Goal: Task Accomplishment & Management: Use online tool/utility

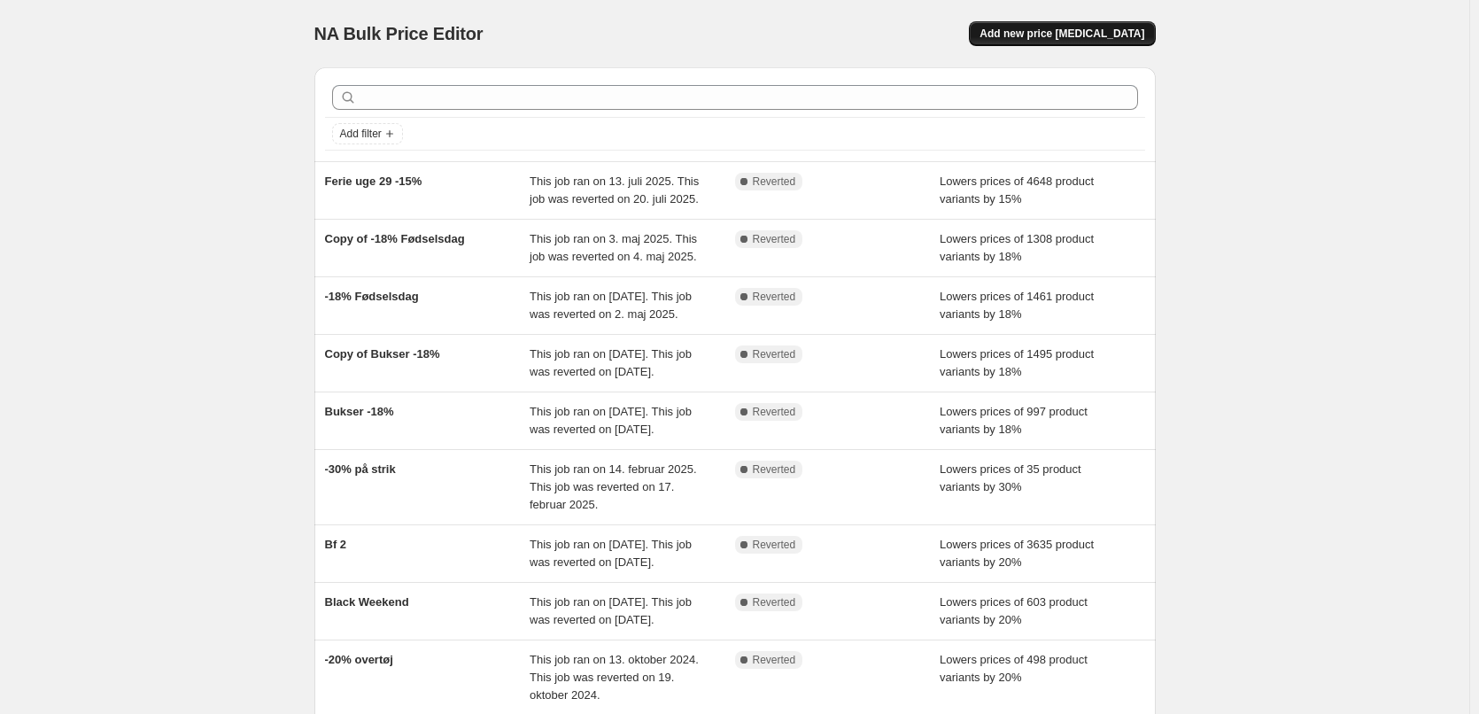
click at [1021, 36] on button "Add new price [MEDICAL_DATA]" at bounding box center [1062, 33] width 186 height 25
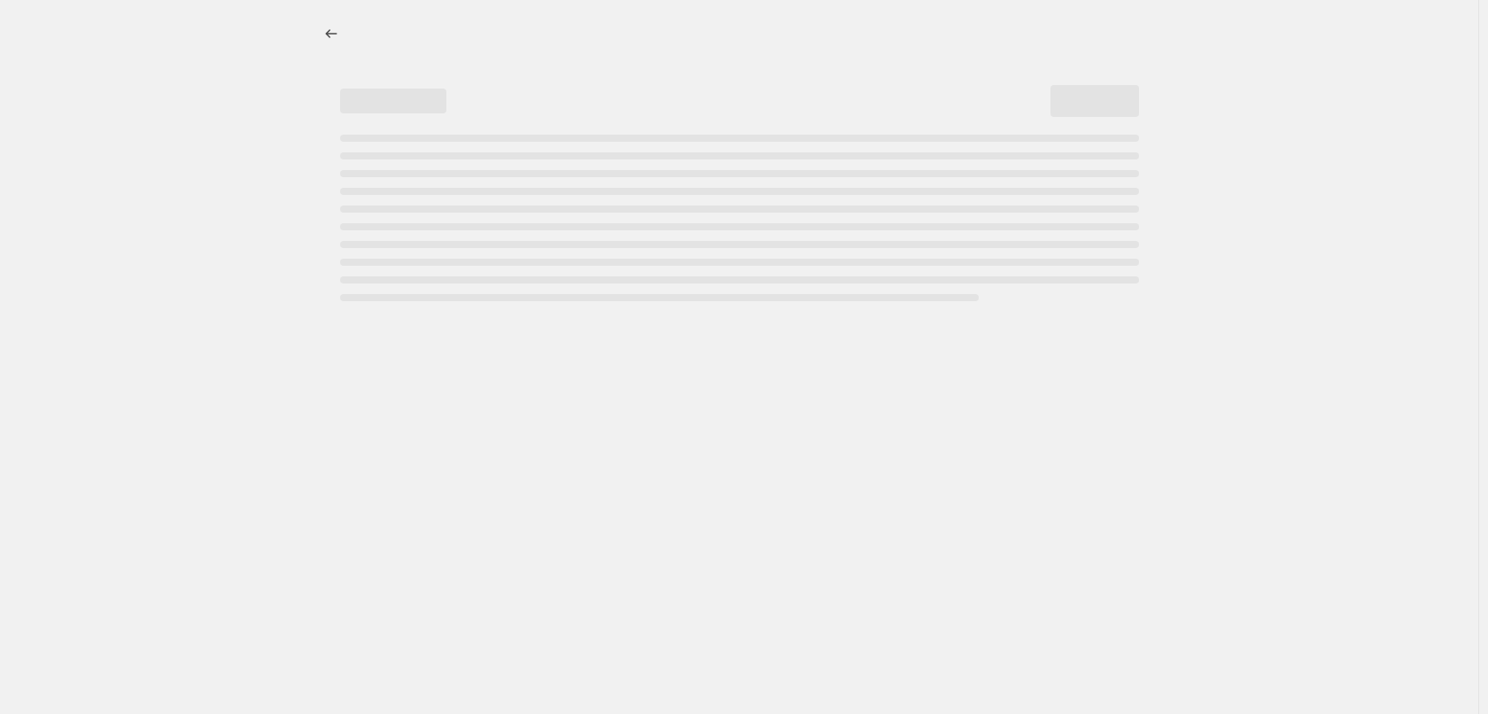
select select "percentage"
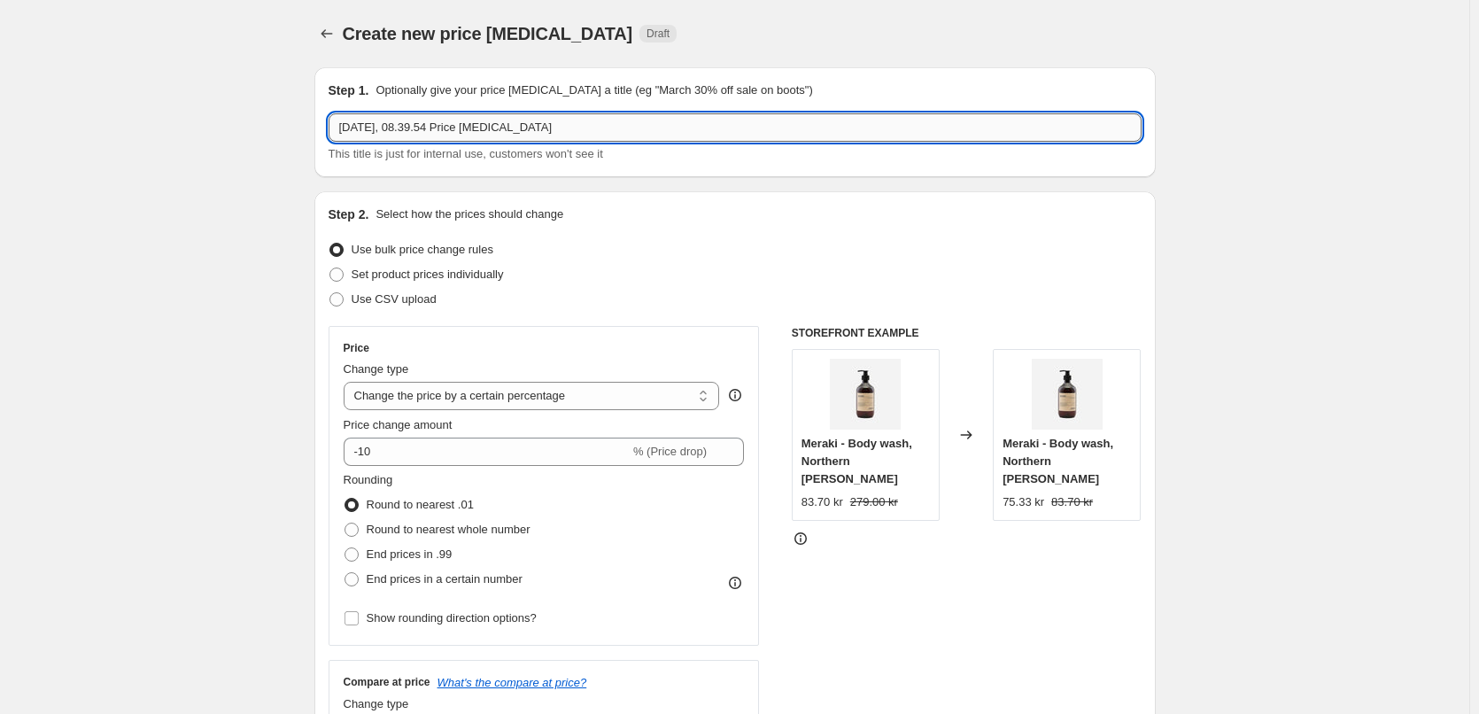
click at [516, 124] on input "[DATE], 08.39.54 Price [MEDICAL_DATA]" at bounding box center [735, 127] width 813 height 28
type input "20% alt tøj"
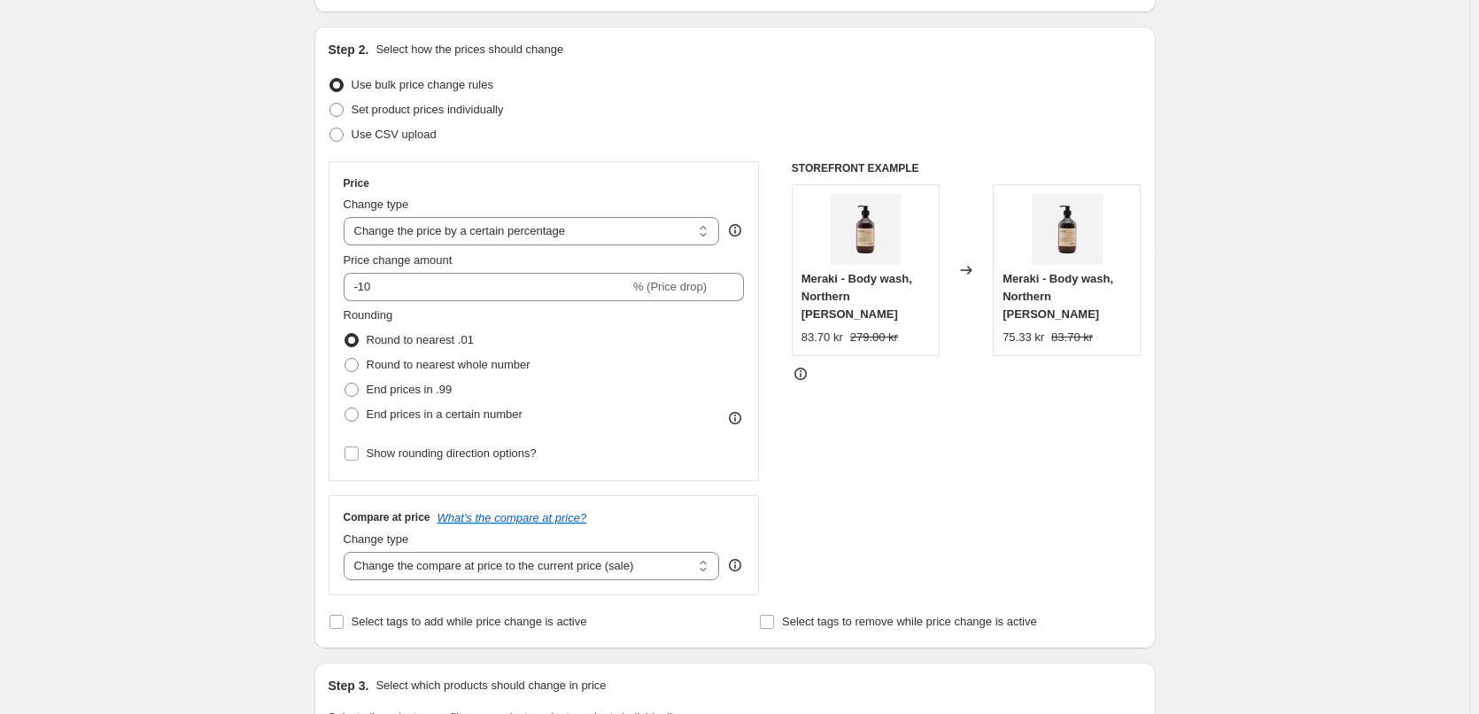
scroll to position [177, 0]
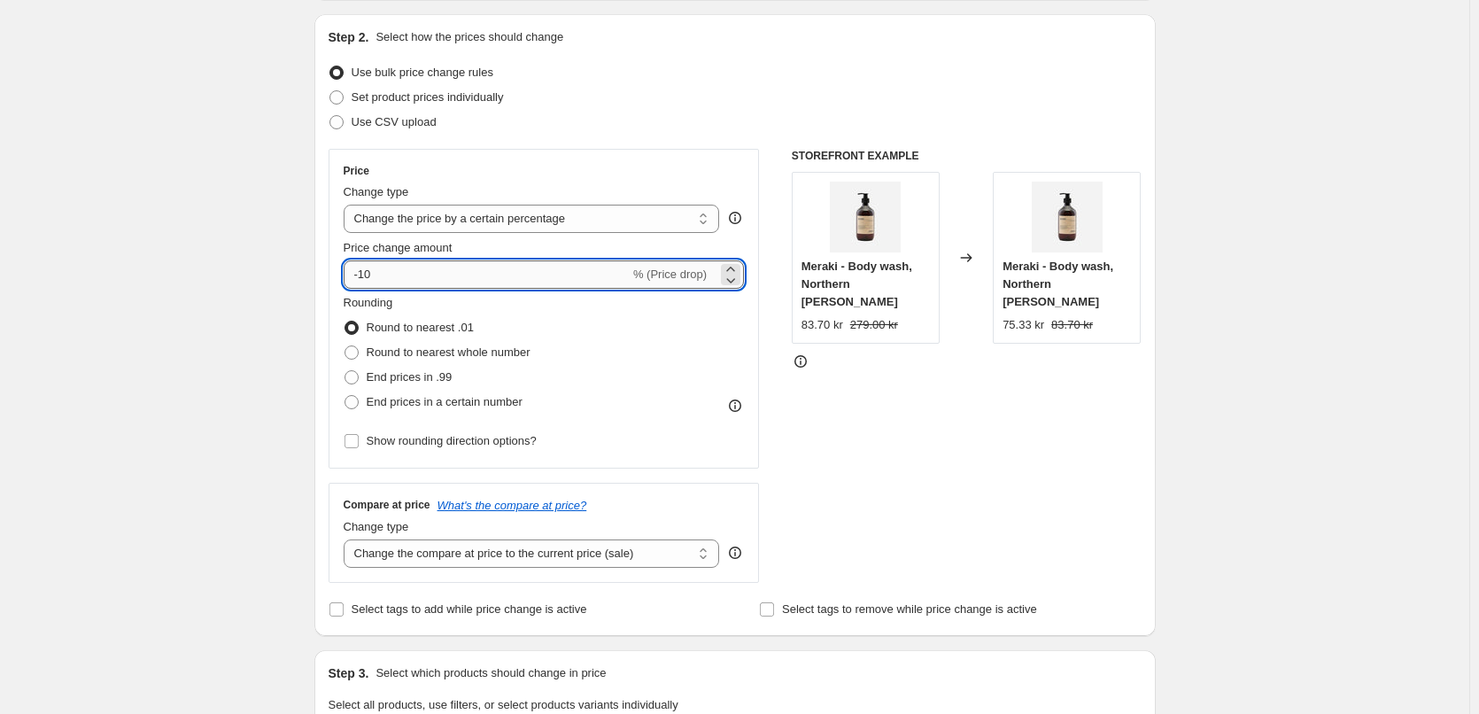
click at [473, 278] on input "-10" at bounding box center [487, 274] width 286 height 28
type input "-1"
type input "-20"
click at [249, 387] on div "Create new price [MEDICAL_DATA]. This page is ready Create new price [MEDICAL_D…" at bounding box center [735, 708] width 1470 height 1771
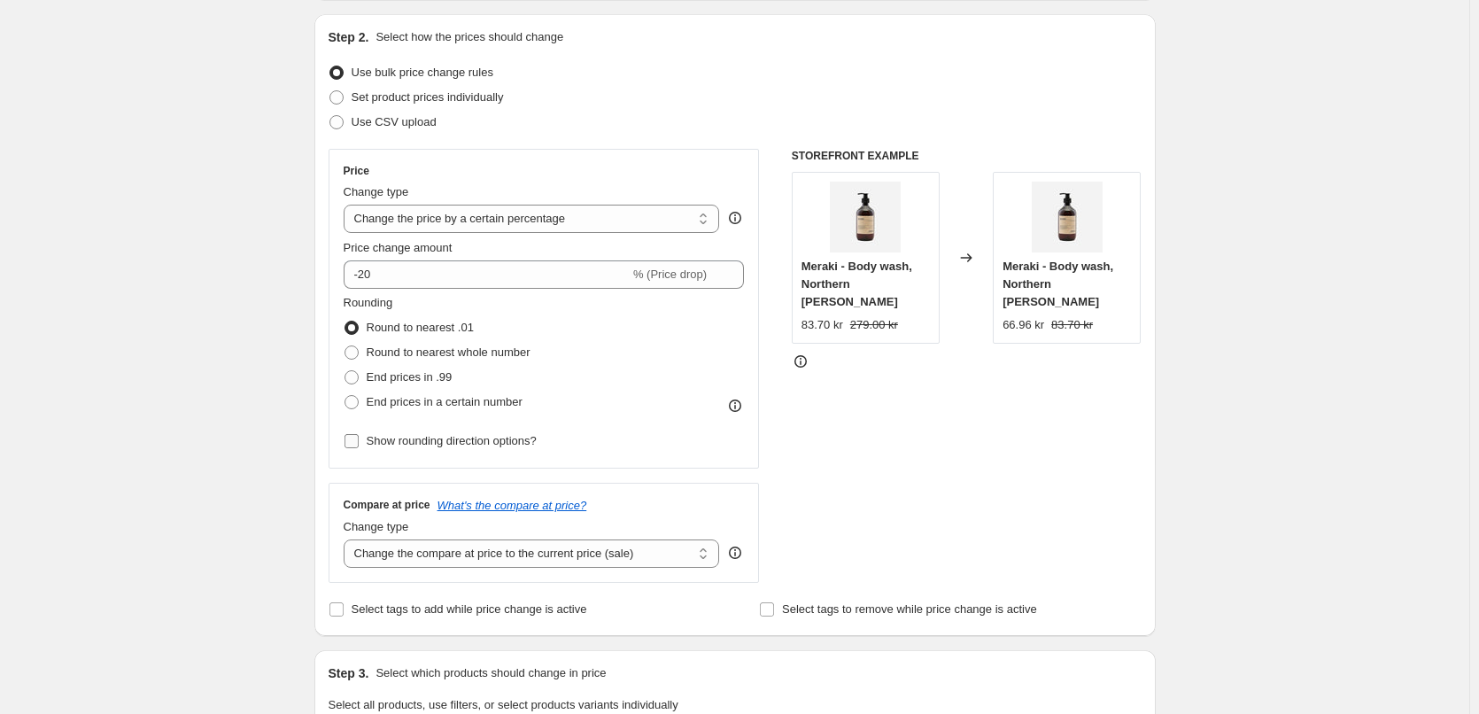
click at [399, 445] on span "Show rounding direction options?" at bounding box center [452, 440] width 170 height 13
click at [359, 445] on input "Show rounding direction options?" at bounding box center [352, 441] width 14 height 14
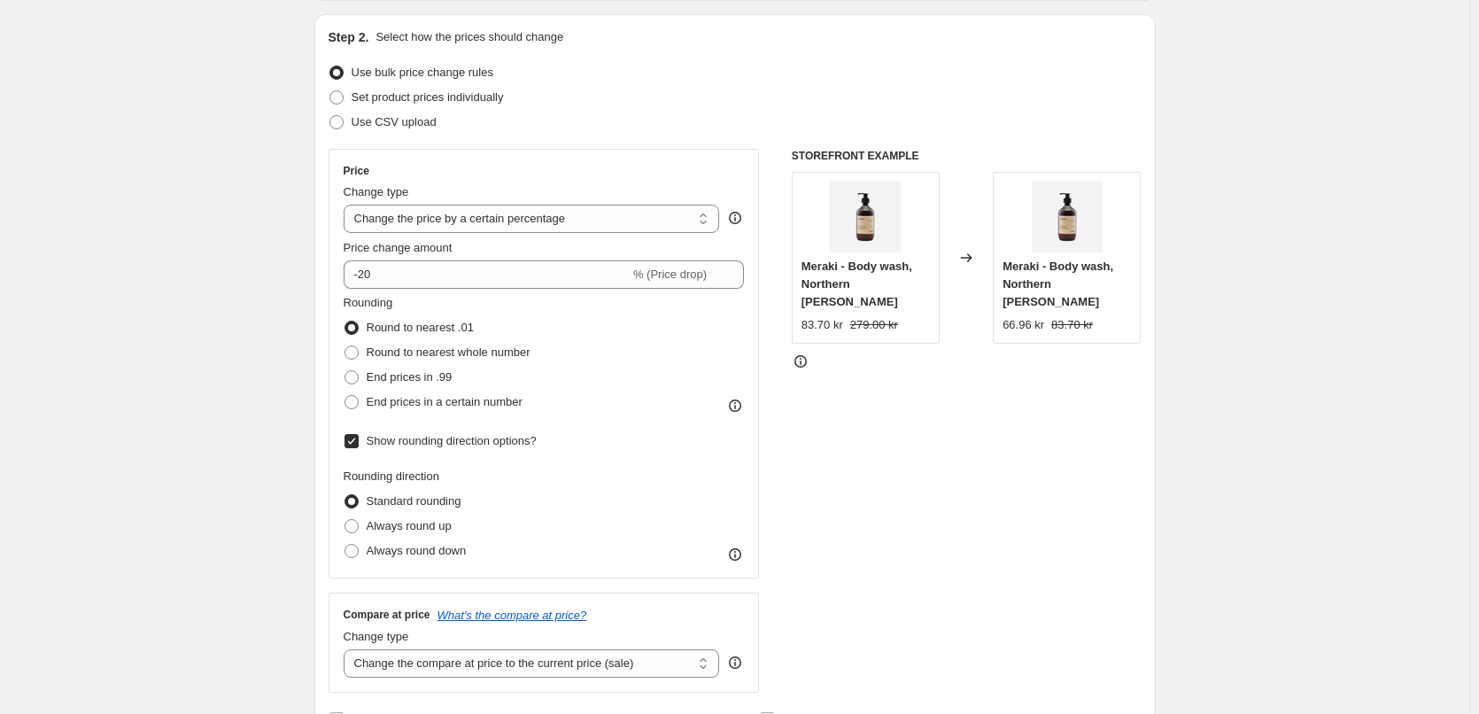
click at [394, 445] on span "Show rounding direction options?" at bounding box center [452, 440] width 170 height 13
click at [359, 445] on input "Show rounding direction options?" at bounding box center [352, 441] width 14 height 14
checkbox input "false"
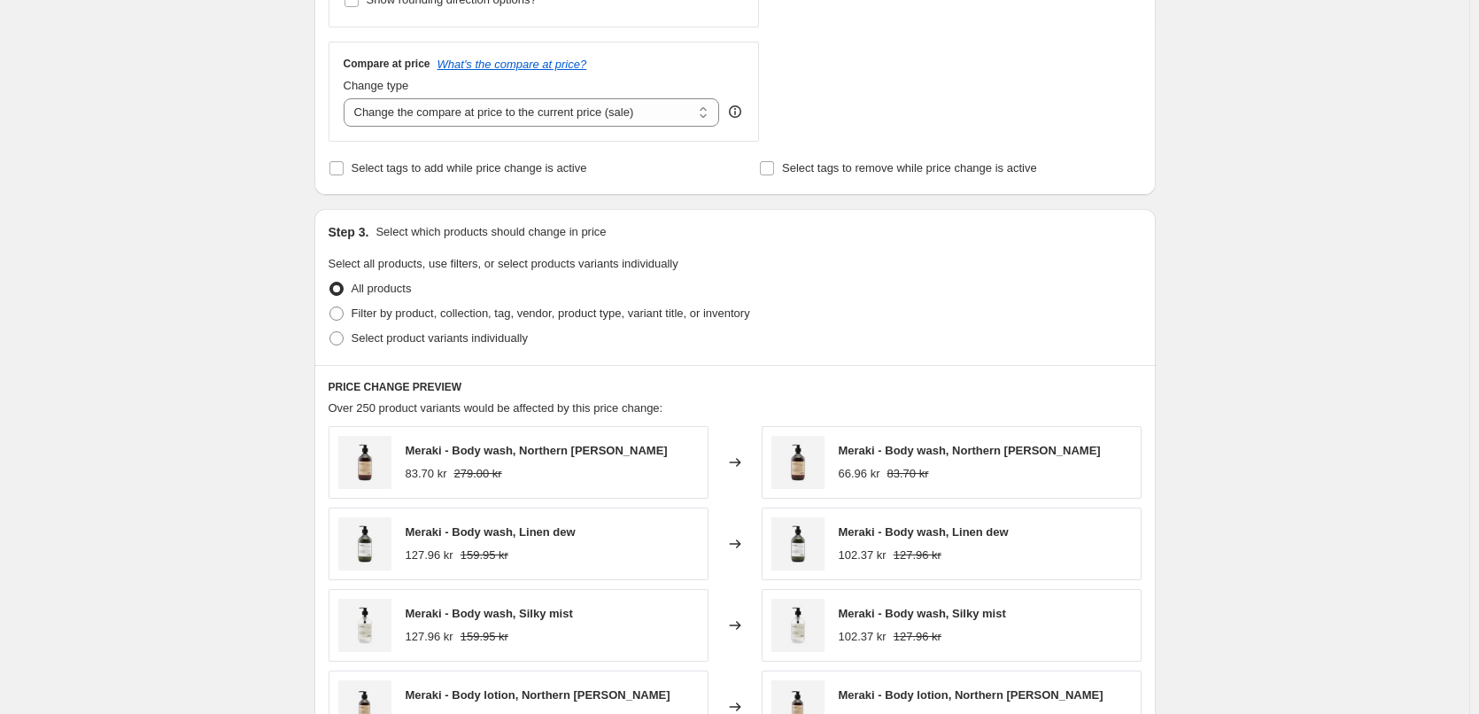
scroll to position [620, 0]
click at [374, 310] on span "Filter by product, collection, tag, vendor, product type, variant title, or inv…" at bounding box center [551, 311] width 399 height 13
click at [330, 306] on input "Filter by product, collection, tag, vendor, product type, variant title, or inv…" at bounding box center [330, 305] width 1 height 1
radio input "true"
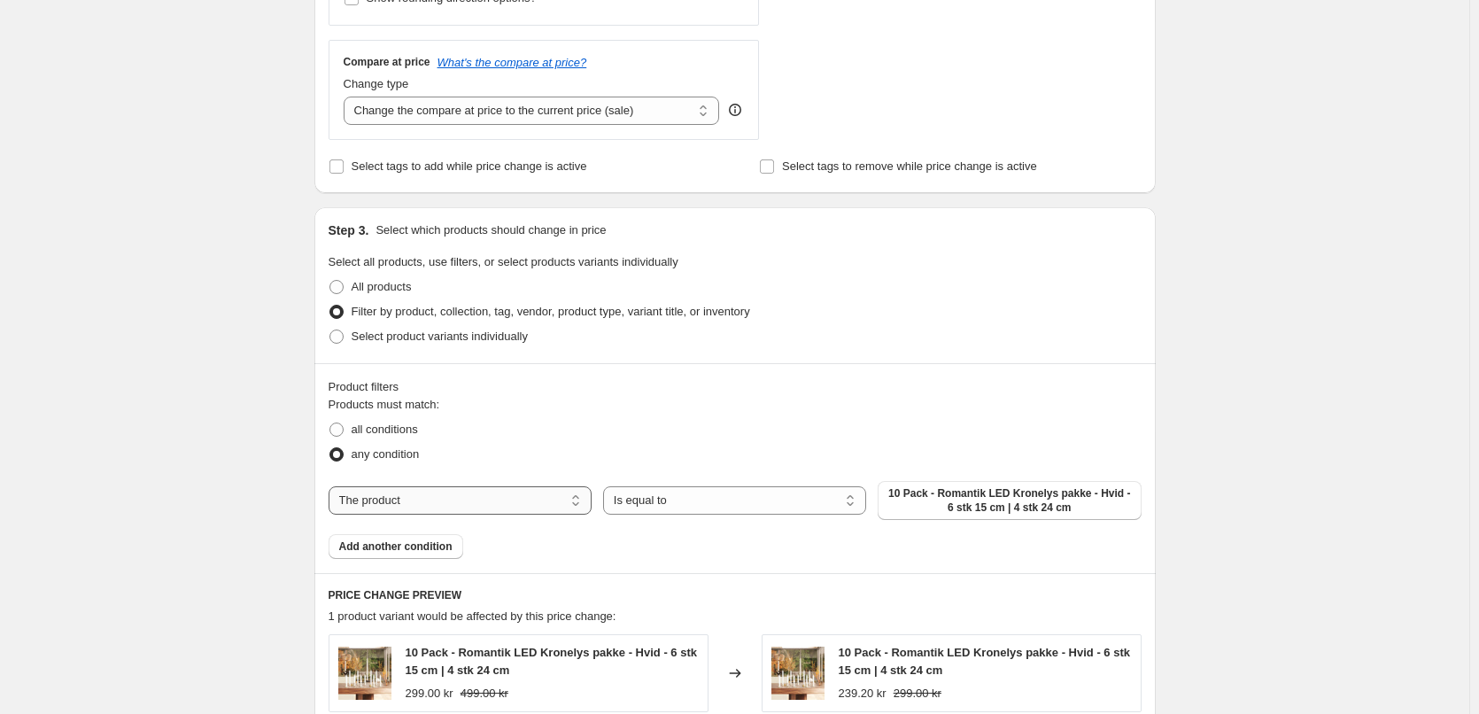
click at [504, 500] on select "The product The product's collection The product's tag The product's vendor The…" at bounding box center [460, 500] width 263 height 28
click at [503, 500] on select "The product The product's collection The product's tag The product's vendor The…" at bounding box center [460, 500] width 263 height 28
select select "collection"
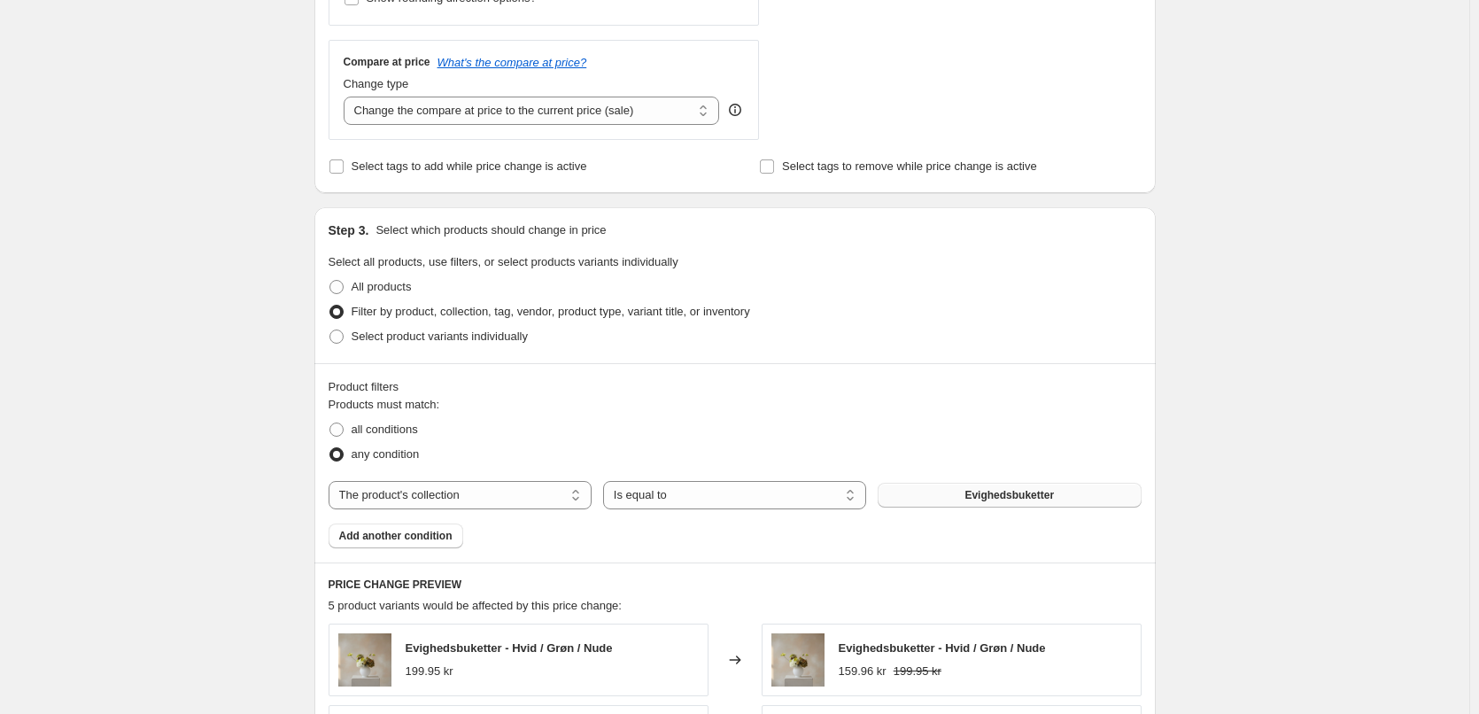
click at [927, 498] on button "Evighedsbuketter" at bounding box center [1009, 495] width 263 height 25
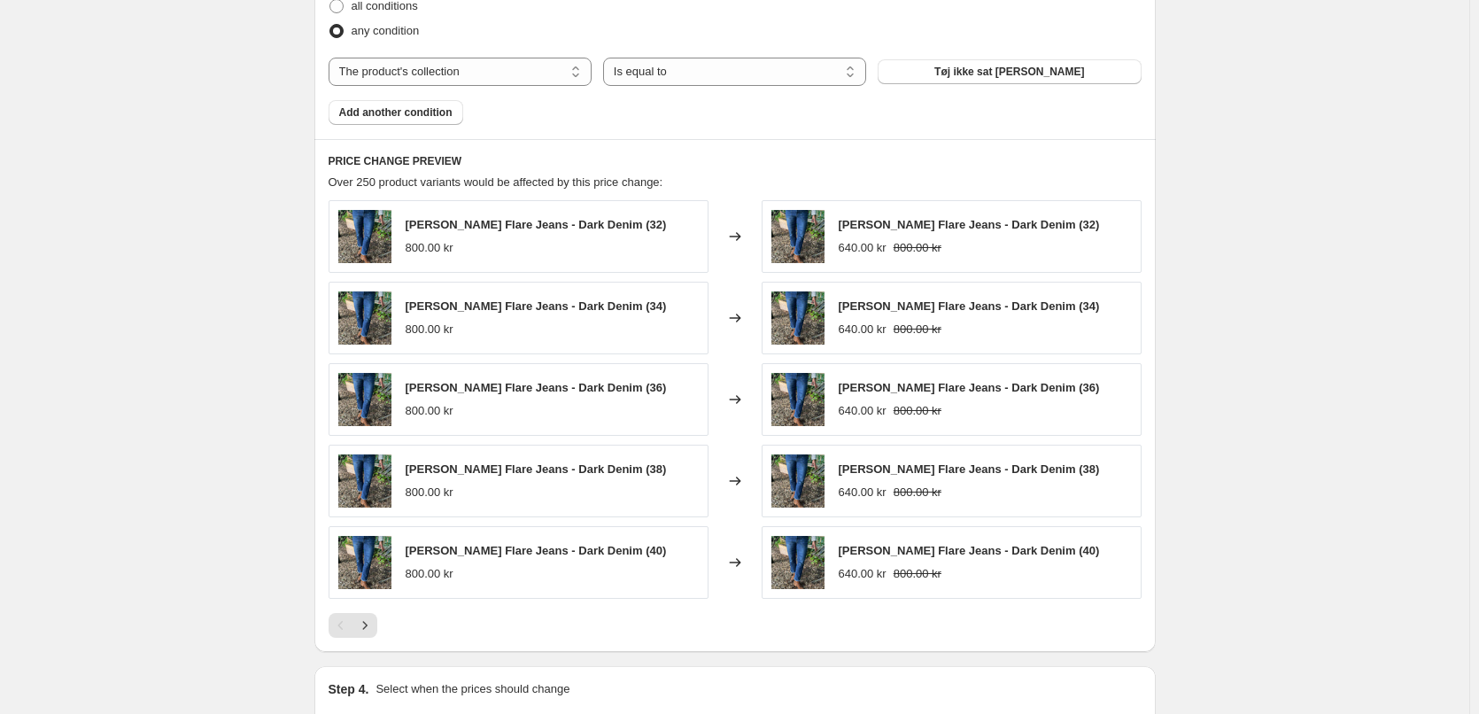
scroll to position [1257, 0]
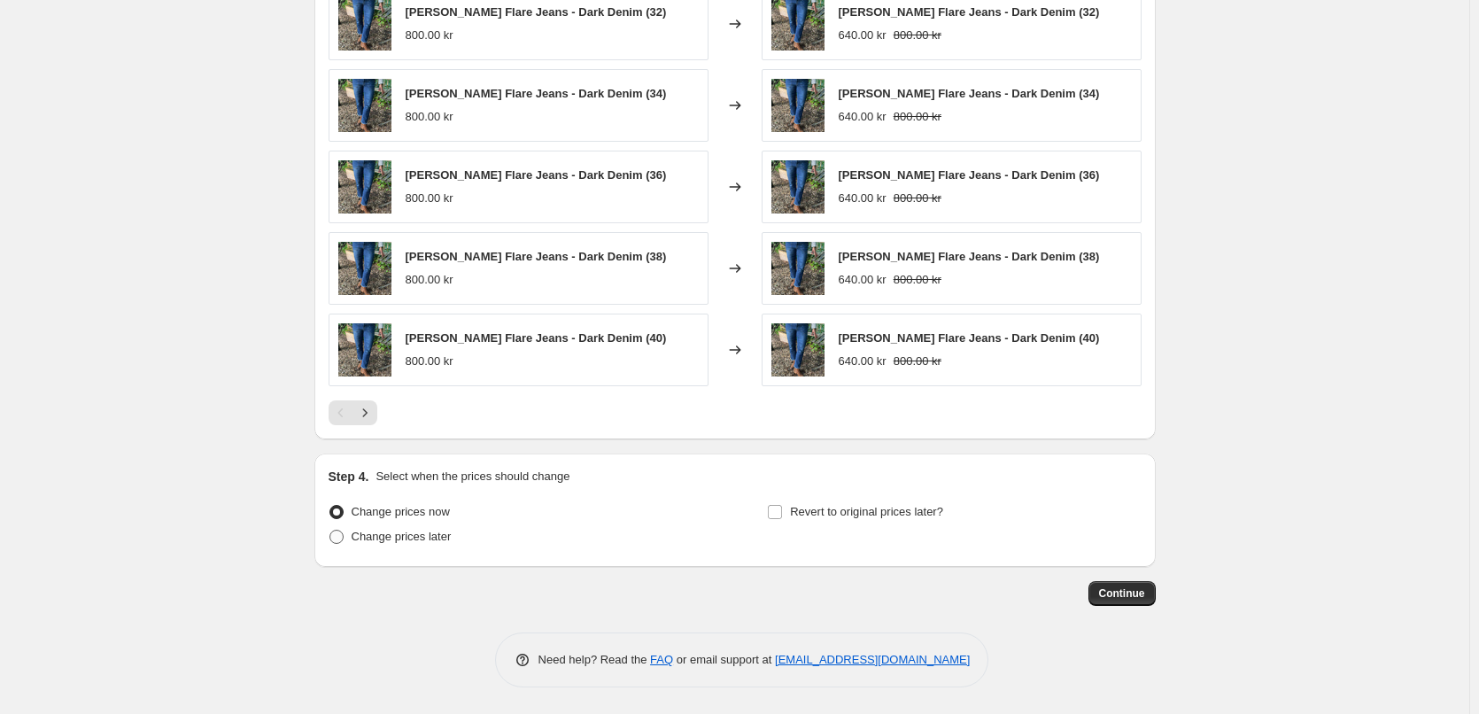
click at [391, 533] on span "Change prices later" at bounding box center [402, 536] width 100 height 13
click at [330, 531] on input "Change prices later" at bounding box center [330, 530] width 1 height 1
radio input "true"
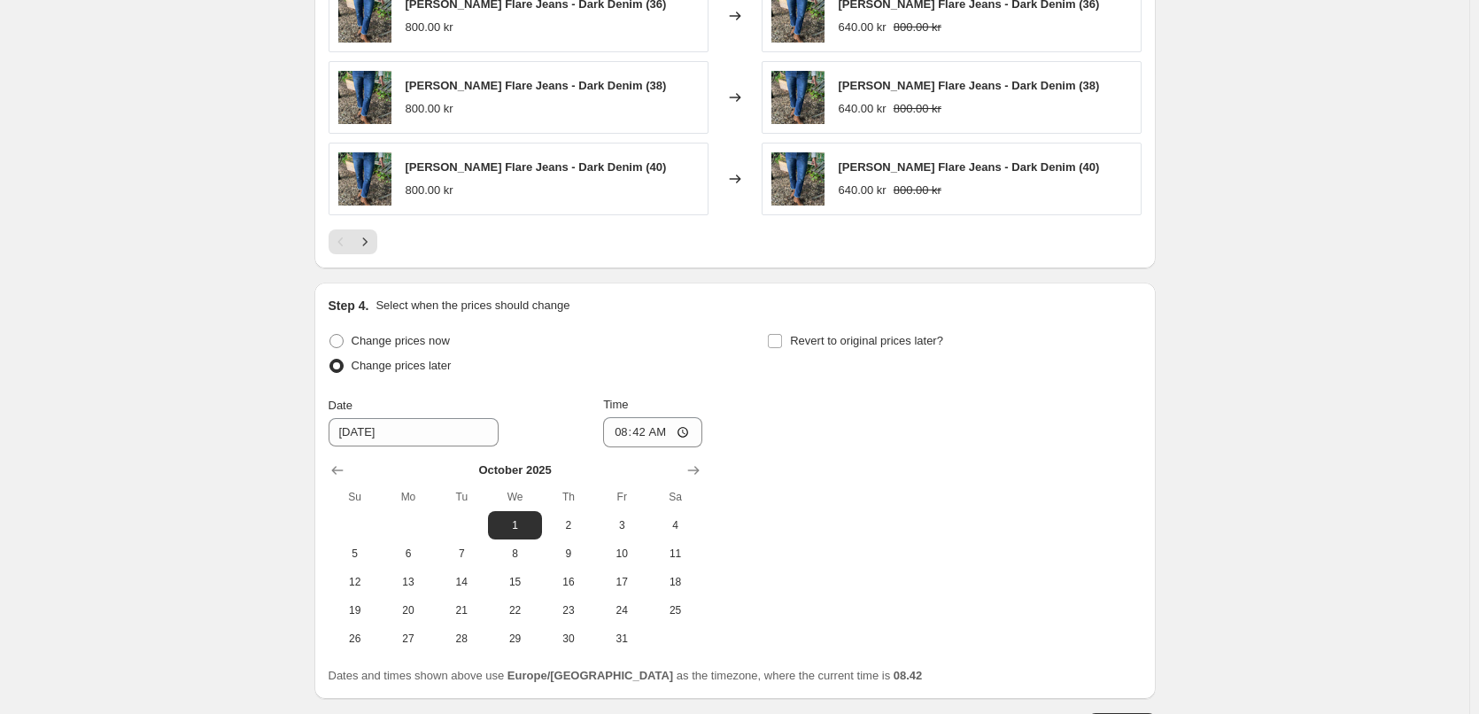
scroll to position [1434, 0]
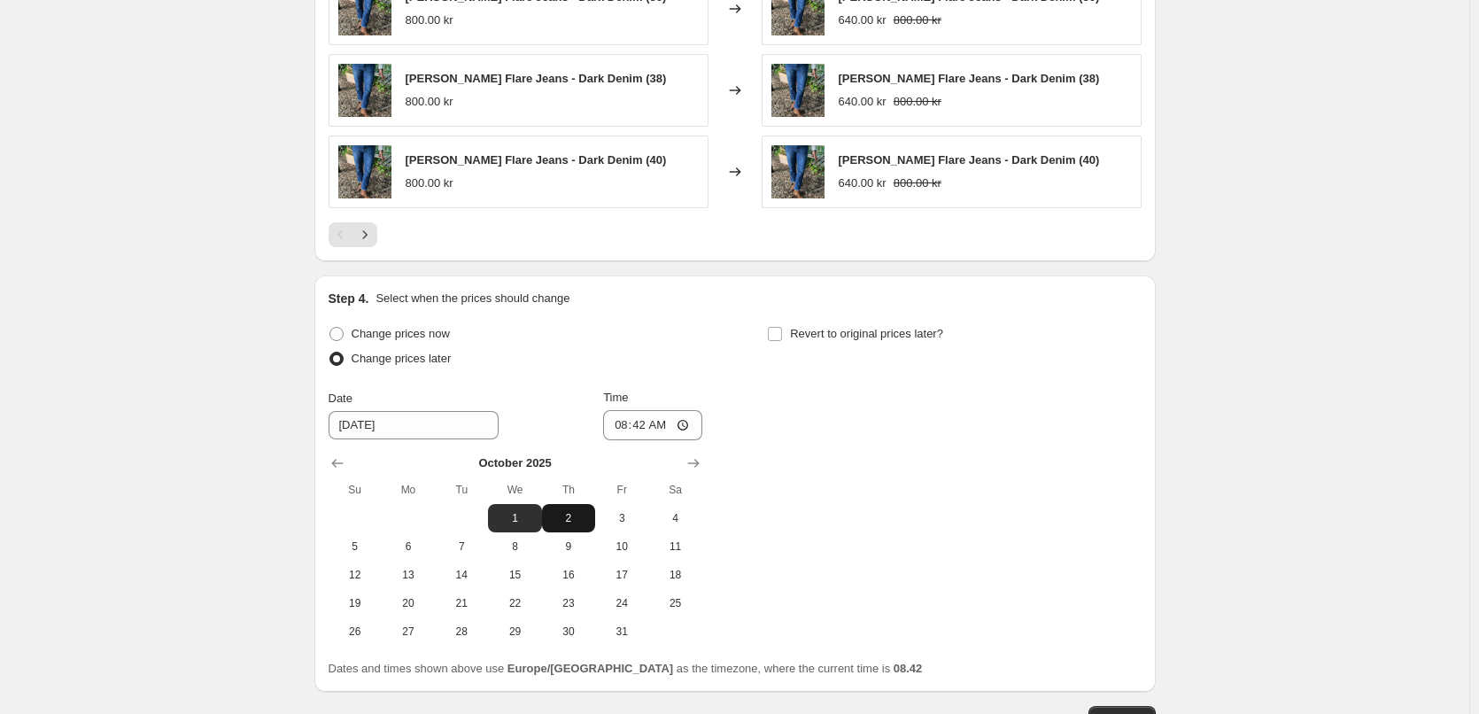
click at [586, 519] on span "2" at bounding box center [568, 518] width 39 height 14
type input "[DATE]"
click at [654, 430] on input "08:42" at bounding box center [652, 425] width 99 height 30
type input "00:01"
click at [802, 435] on div "Change prices now Change prices later Date [DATE] Time 00:[DATE] Mo Tu We Th Fr…" at bounding box center [735, 484] width 813 height 324
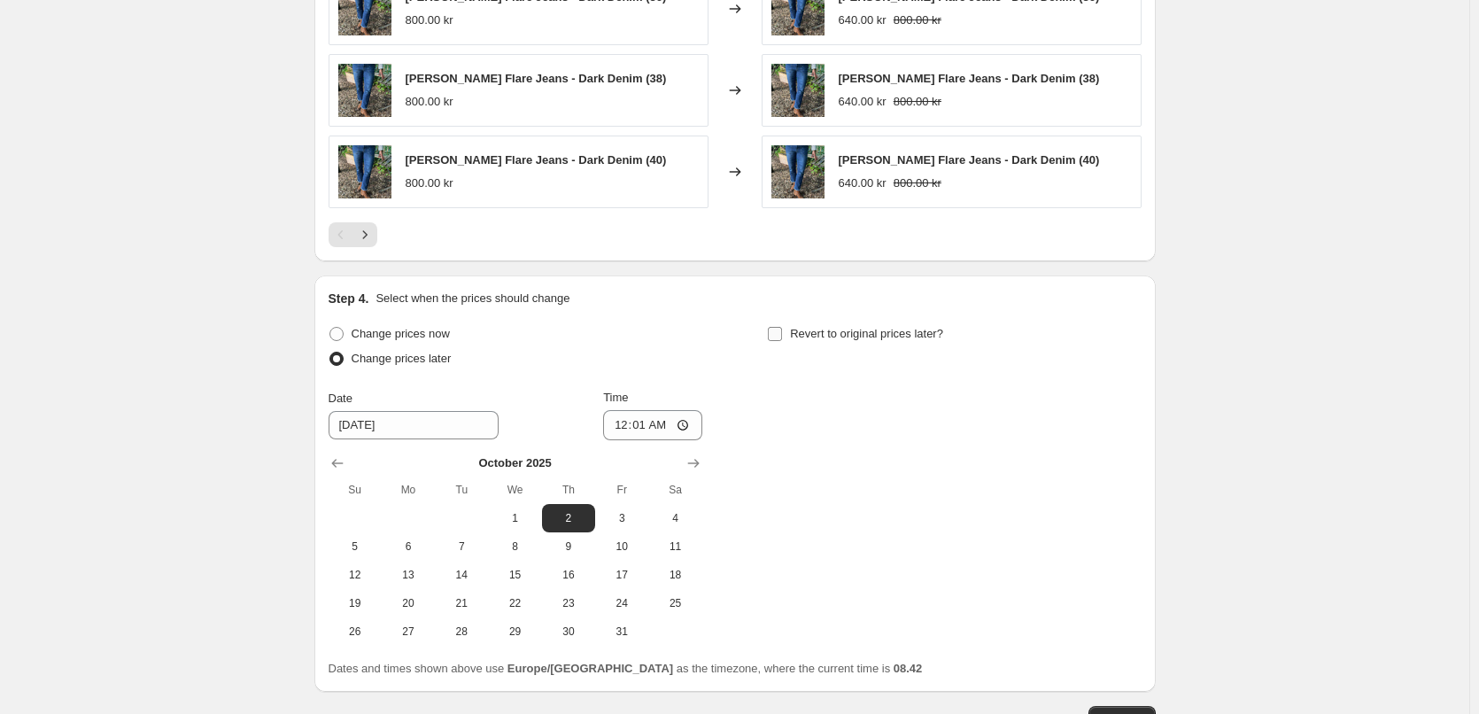
click at [777, 332] on input "Revert to original prices later?" at bounding box center [775, 334] width 14 height 14
checkbox input "true"
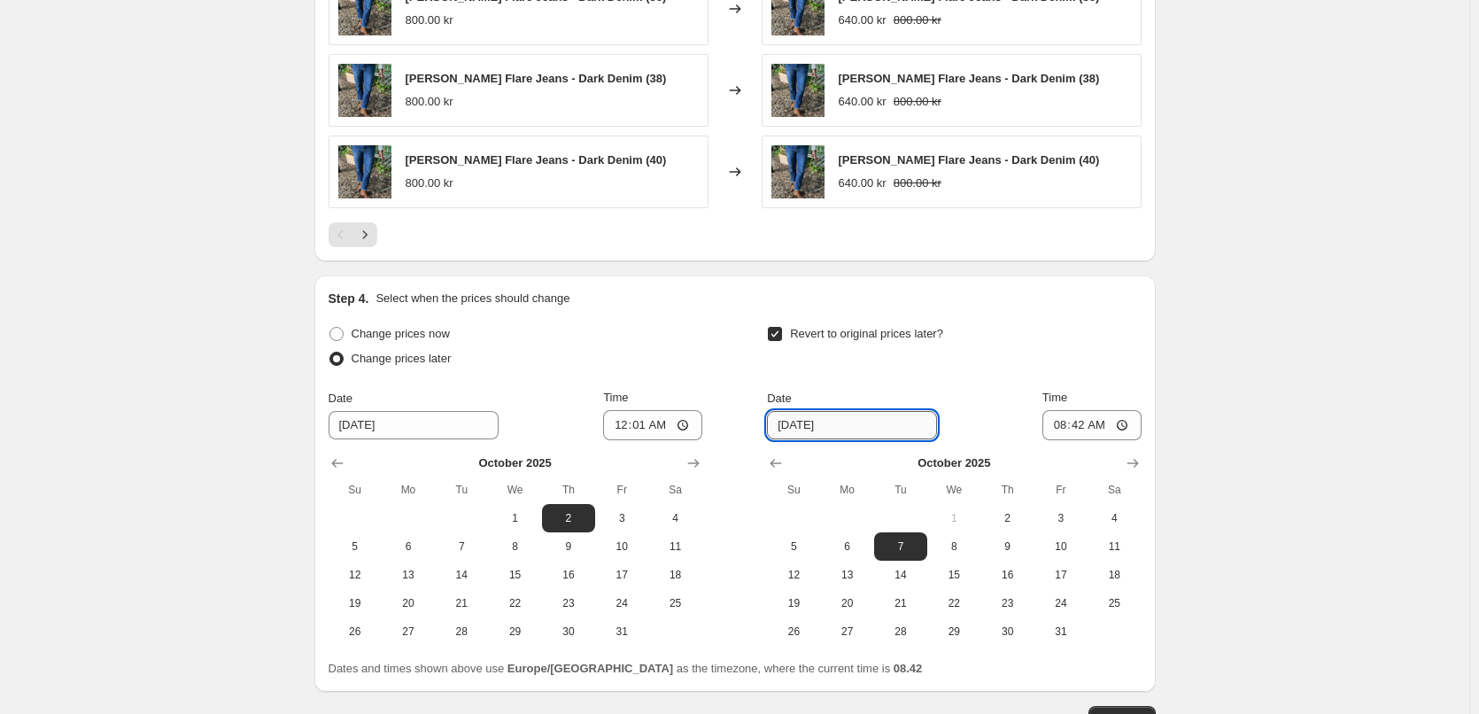
click at [879, 433] on input "[DATE]" at bounding box center [852, 425] width 170 height 28
click at [790, 538] on button "5" at bounding box center [793, 546] width 53 height 28
type input "[DATE]"
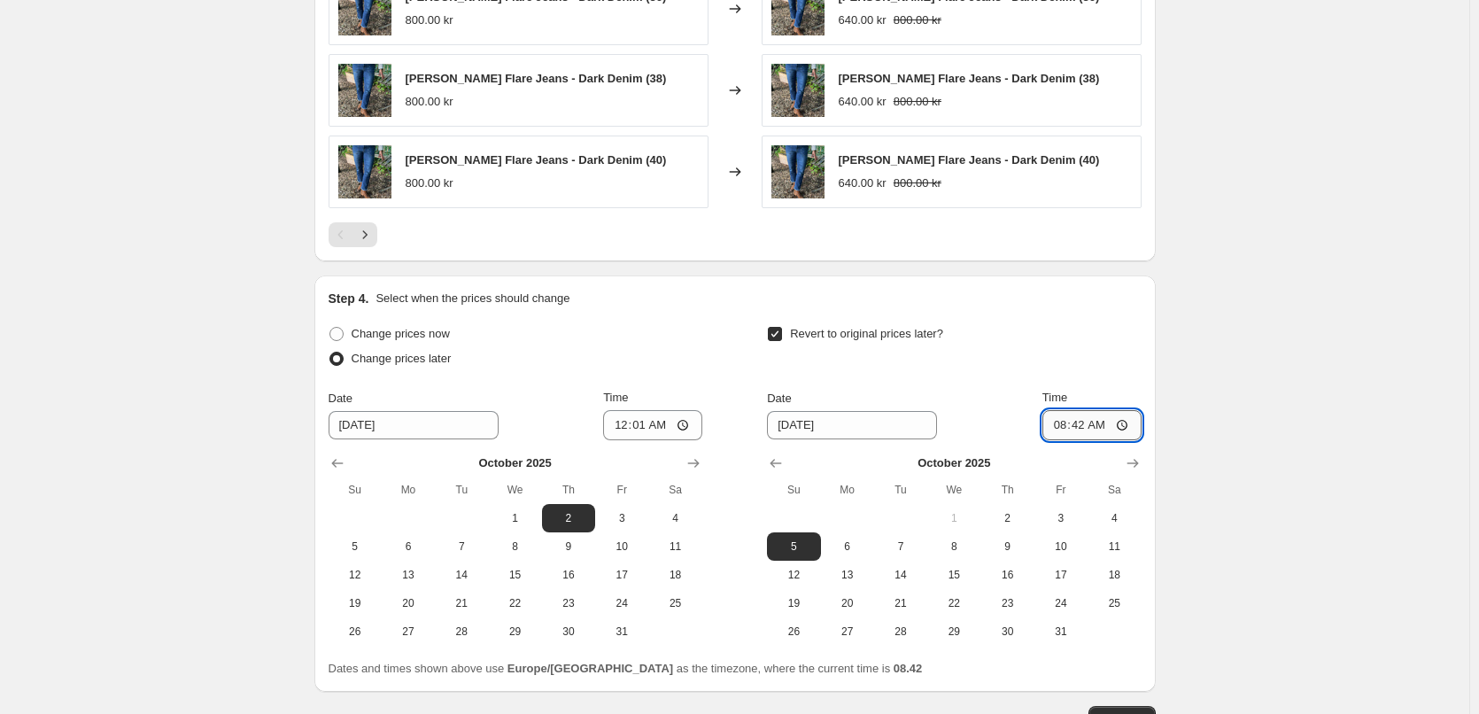
click at [1076, 426] on input "08:42" at bounding box center [1092, 425] width 99 height 30
type input "23:59"
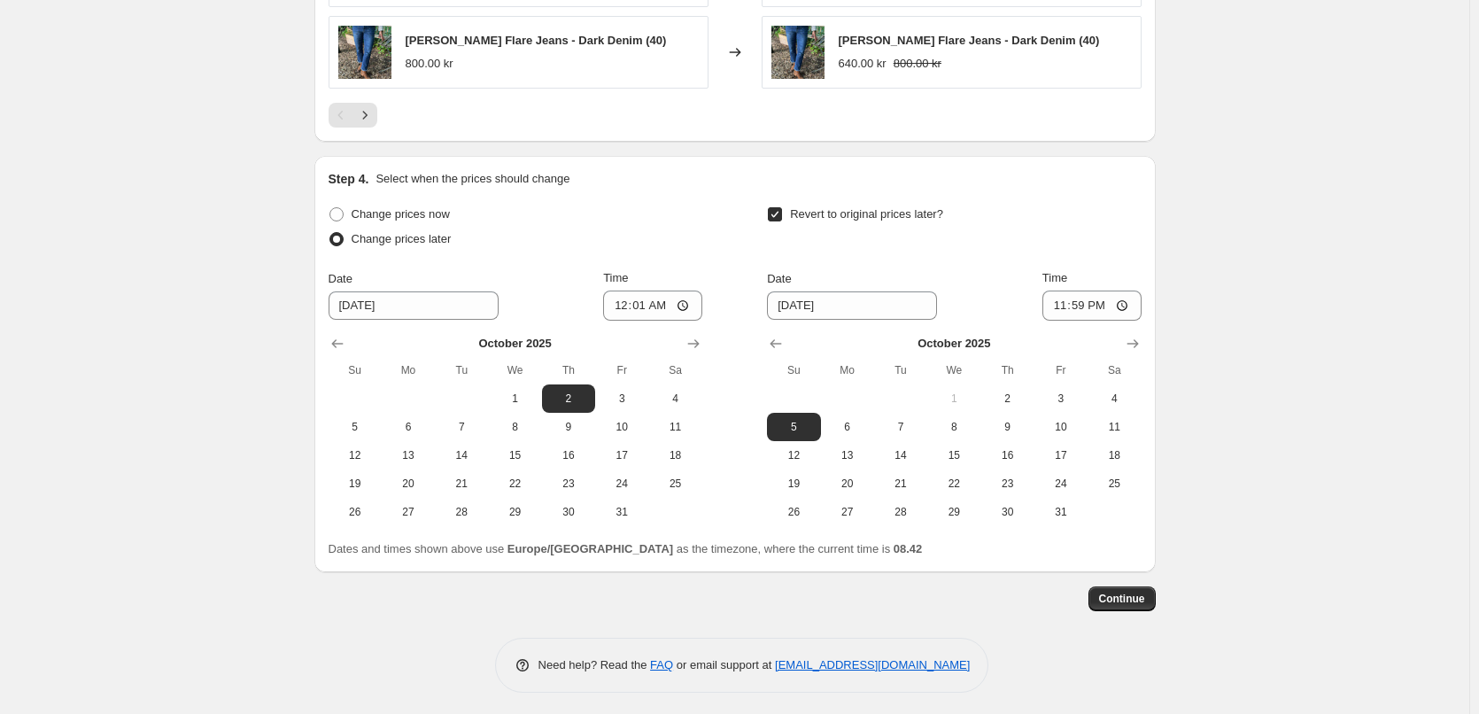
scroll to position [1560, 0]
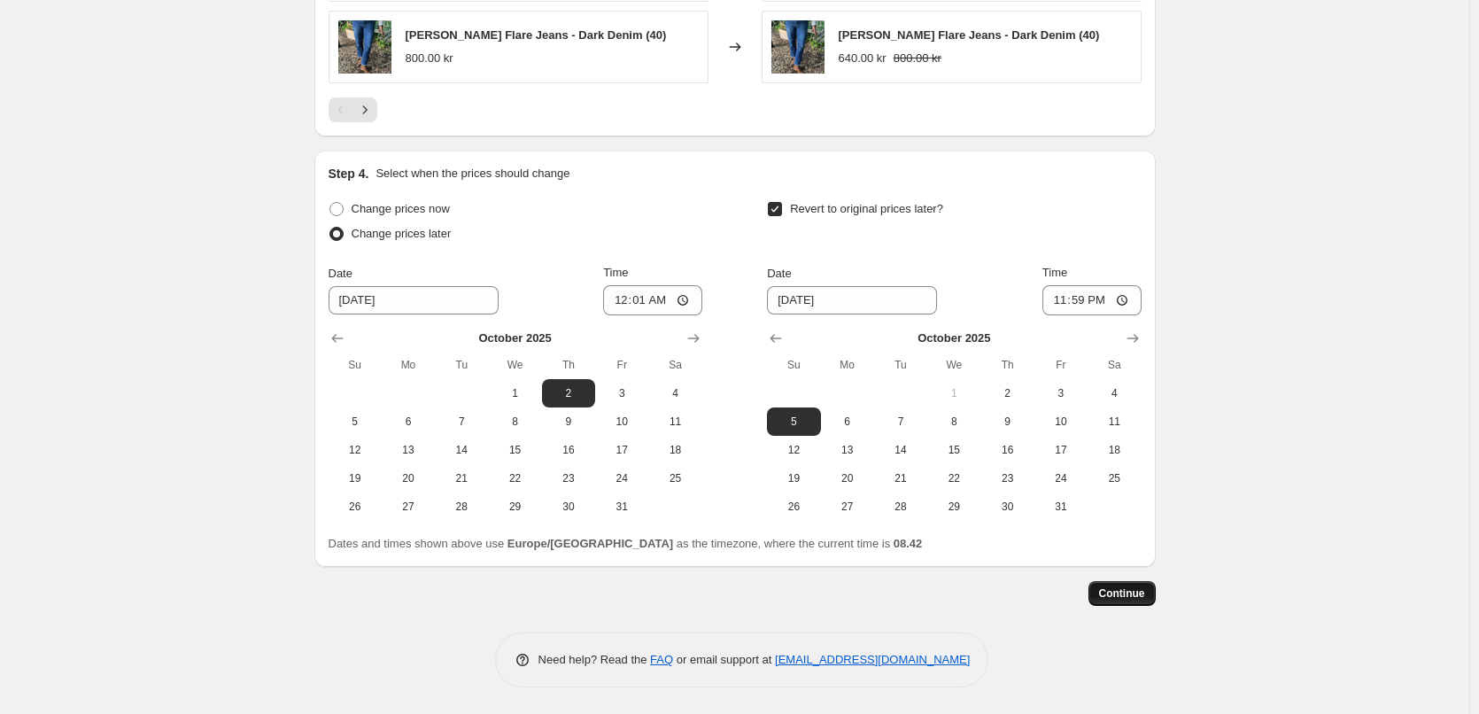
click at [1153, 603] on button "Continue" at bounding box center [1122, 593] width 67 height 25
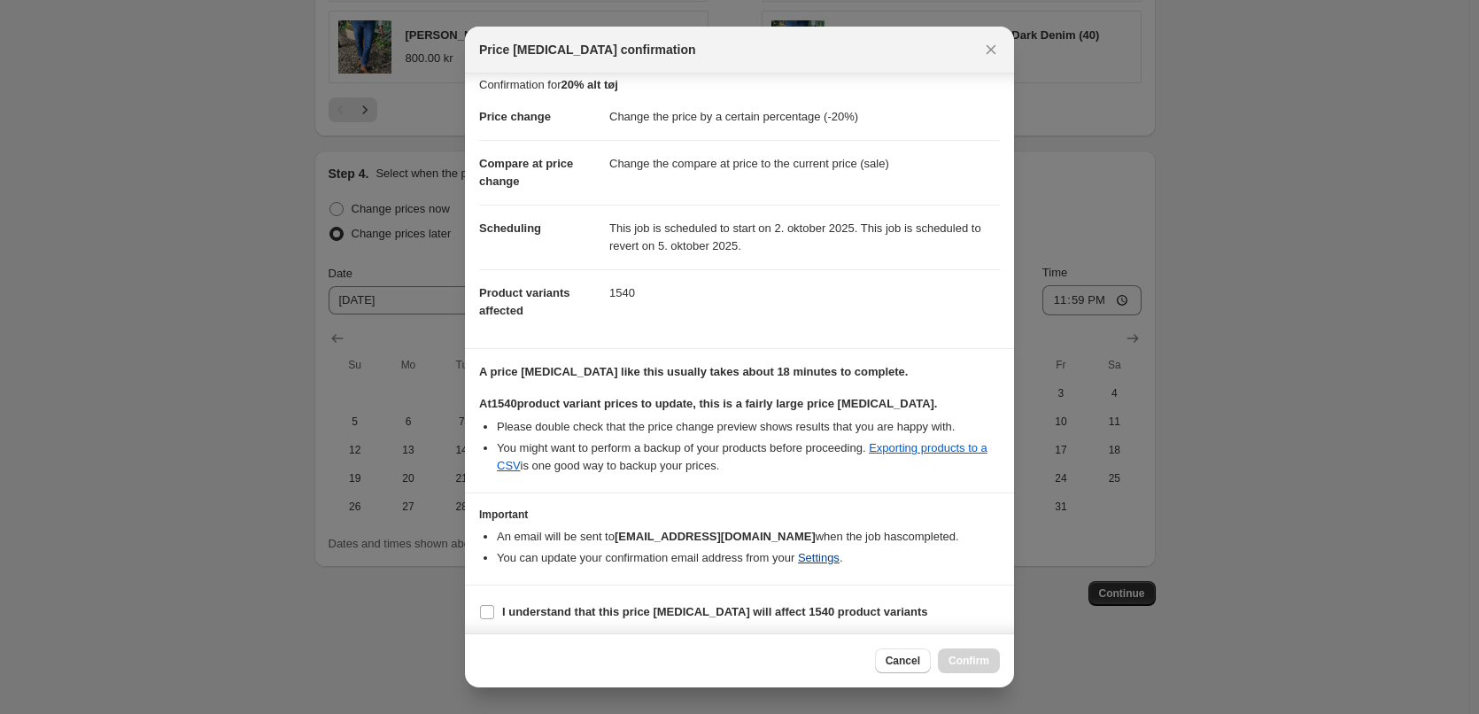
scroll to position [17, 0]
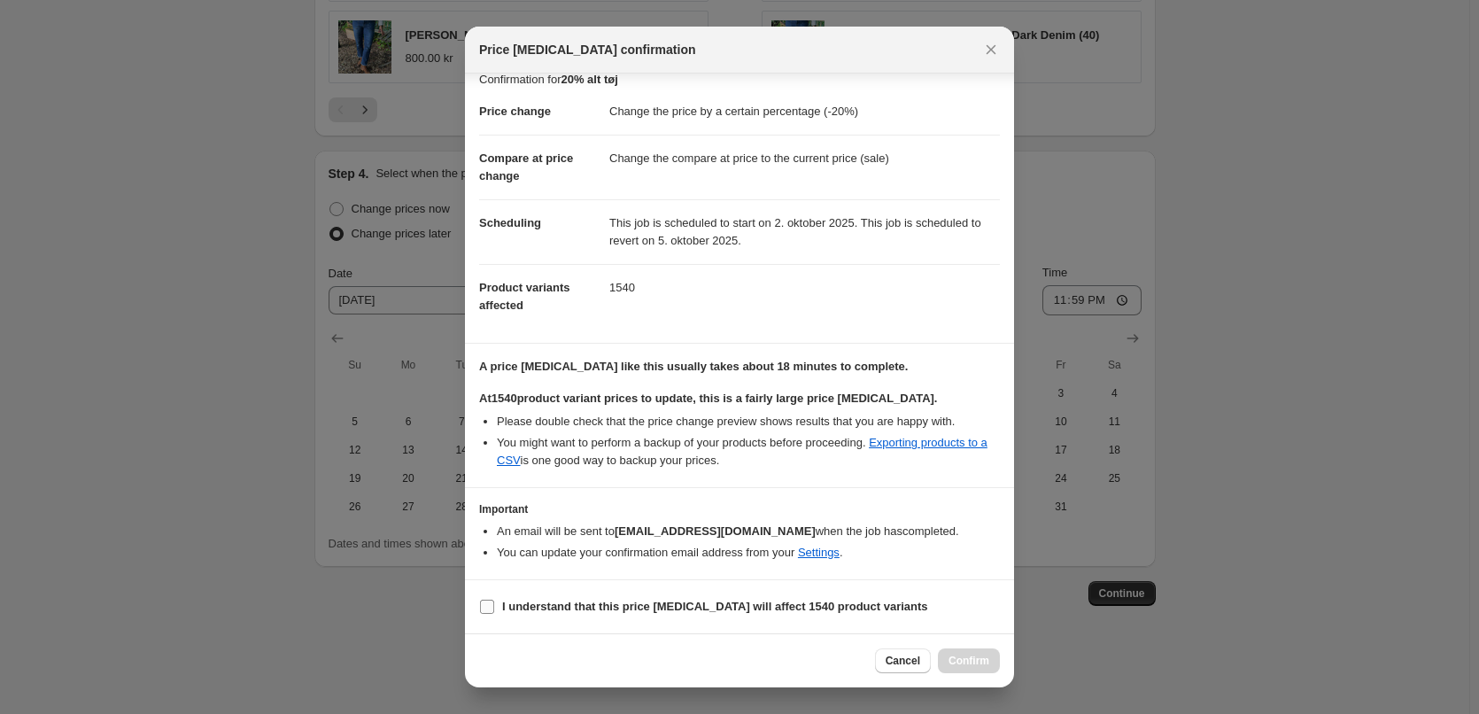
click at [824, 601] on b "I understand that this price [MEDICAL_DATA] will affect 1540 product variants" at bounding box center [715, 606] width 426 height 13
click at [494, 601] on input "I understand that this price [MEDICAL_DATA] will affect 1540 product variants" at bounding box center [487, 607] width 14 height 14
checkbox input "true"
click at [967, 658] on span "Confirm" at bounding box center [969, 661] width 41 height 14
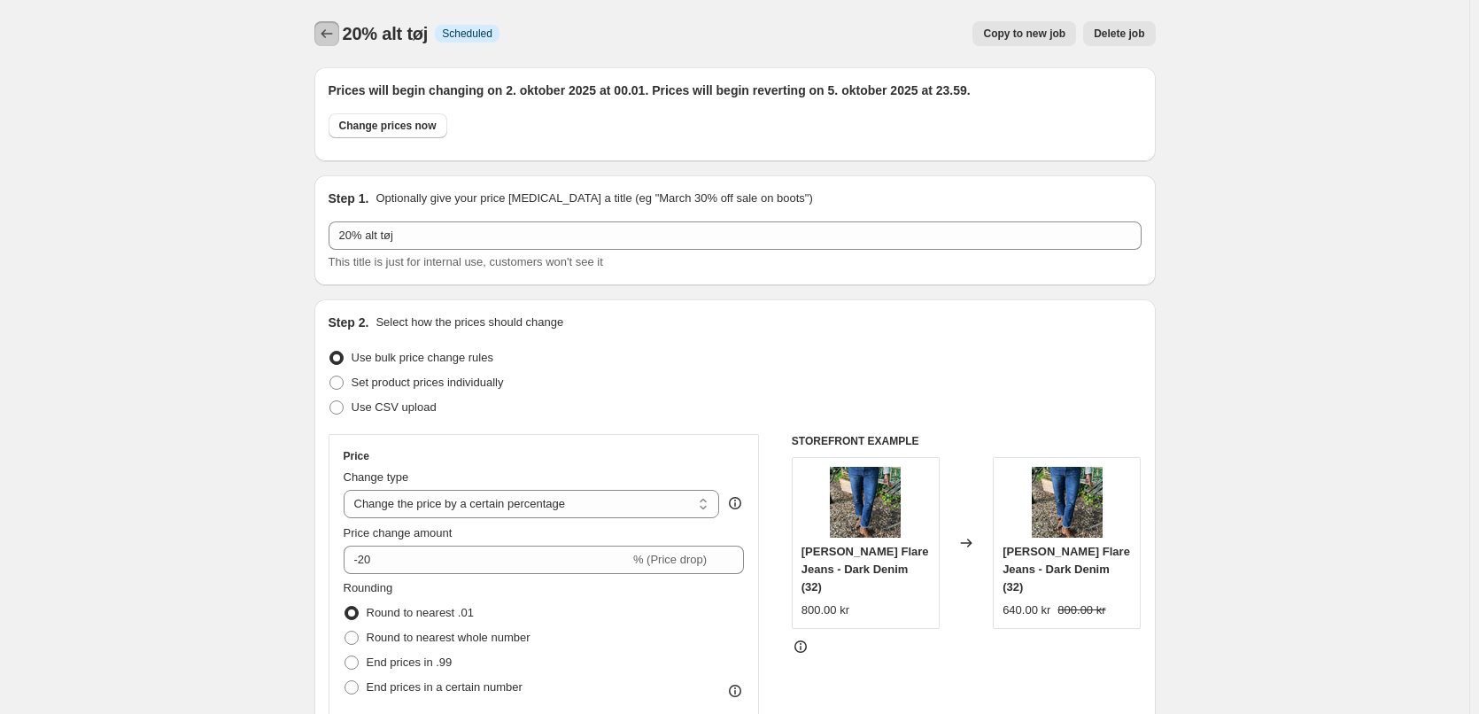
click at [324, 27] on icon "Price change jobs" at bounding box center [327, 34] width 18 height 18
